Goal: Contribute content

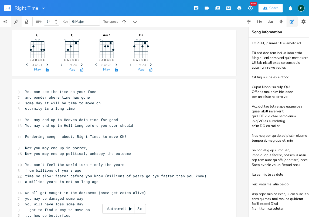
scroll to position [1708, 0]
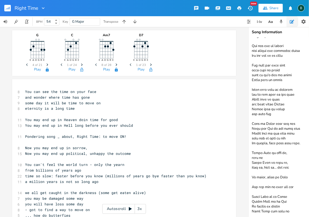
click at [8, 9] on icon "button" at bounding box center [8, 9] width 1 height 2
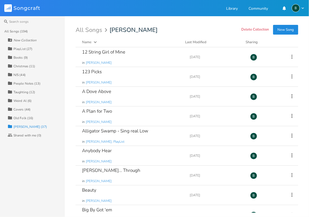
click at [22, 92] on div "Taughting (12)" at bounding box center [24, 91] width 22 height 3
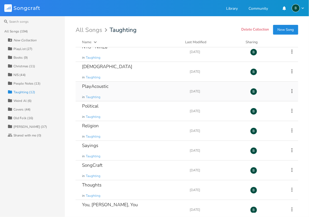
scroll to position [70, 0]
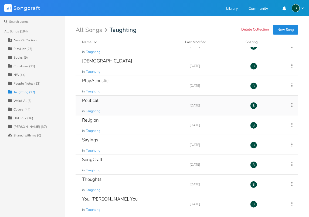
click at [96, 100] on div "Political" at bounding box center [90, 100] width 16 height 5
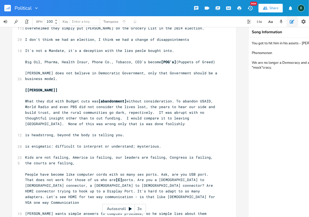
scroll to position [72, 0]
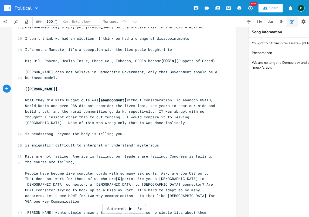
click at [40, 89] on pre "[[PERSON_NAME]]" at bounding box center [121, 89] width 195 height 6
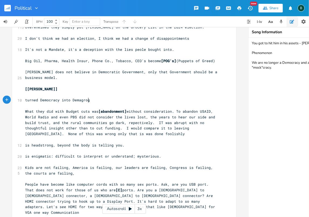
scroll to position [0, 54]
type textarea "turned Democracy into Demagrogia"
drag, startPoint x: 91, startPoint y: 100, endPoint x: 70, endPoint y: 101, distance: 21.1
click at [70, 101] on pre "turned Democracy into Demagrogia" at bounding box center [121, 100] width 195 height 6
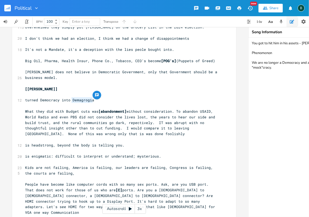
type textarea "Demagrogia"
click at [270, 77] on textarea "You got to hit him in his assets - [PERSON_NAME] Phenomenon We are no longer a …" at bounding box center [303, 127] width 108 height 179
type textarea "You got to hit him in his assets - [PERSON_NAME] Phenomenon We are no longer a …"
click at [70, 100] on pre "turned Democracy into" at bounding box center [121, 100] width 195 height 6
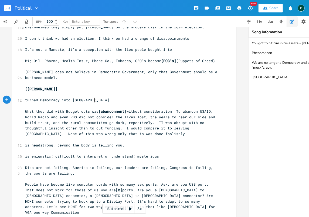
scroll to position [0, 22]
type textarea "Demagoguery"
drag, startPoint x: 272, startPoint y: 77, endPoint x: 248, endPoint y: 79, distance: 24.2
click at [249, 79] on textarea "You got to hit him in his assets - [PERSON_NAME] Phenomenon We are no longer a …" at bounding box center [303, 127] width 108 height 179
type textarea "You got to hit him in his assets - [PERSON_NAME] Phenomenon We are no longer a …"
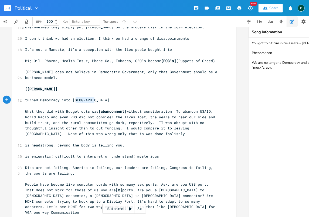
type textarea "Demagoguery"
drag, startPoint x: 93, startPoint y: 100, endPoint x: 70, endPoint y: 100, distance: 23.5
click at [70, 100] on pre "turned Democracy into [GEOGRAPHIC_DATA]" at bounding box center [121, 100] width 195 height 6
type textarea "You got to hit him in his assets - [PERSON_NAME] Phenomenon We are no longer a …"
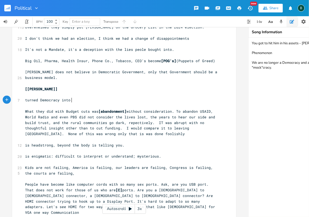
click at [73, 100] on pre "turned Democracy into" at bounding box center [121, 100] width 195 height 6
click at [24, 101] on pre "turned Democracy into [GEOGRAPHIC_DATA]" at bounding box center [121, 100] width 195 height 6
type textarea "..."
